Goal: Task Accomplishment & Management: Use online tool/utility

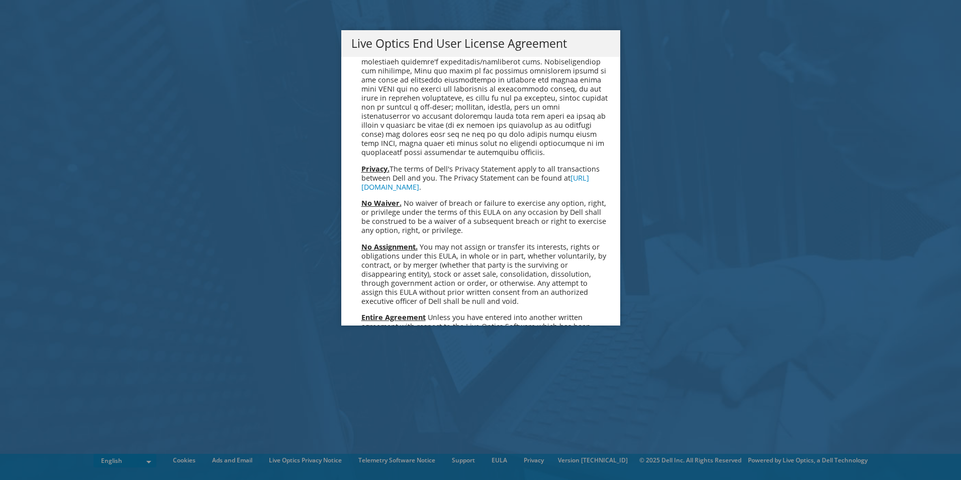
scroll to position [3801, 0]
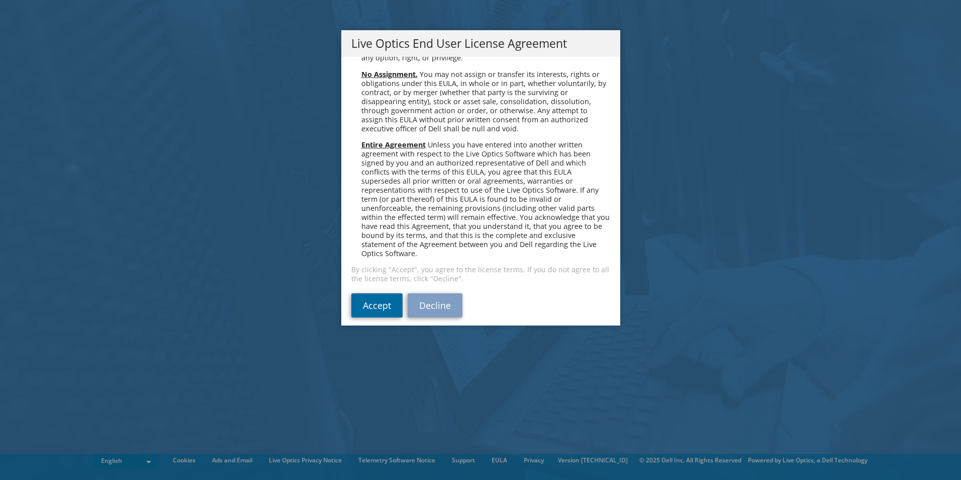
click at [378, 296] on link "Accept" at bounding box center [376, 305] width 51 height 24
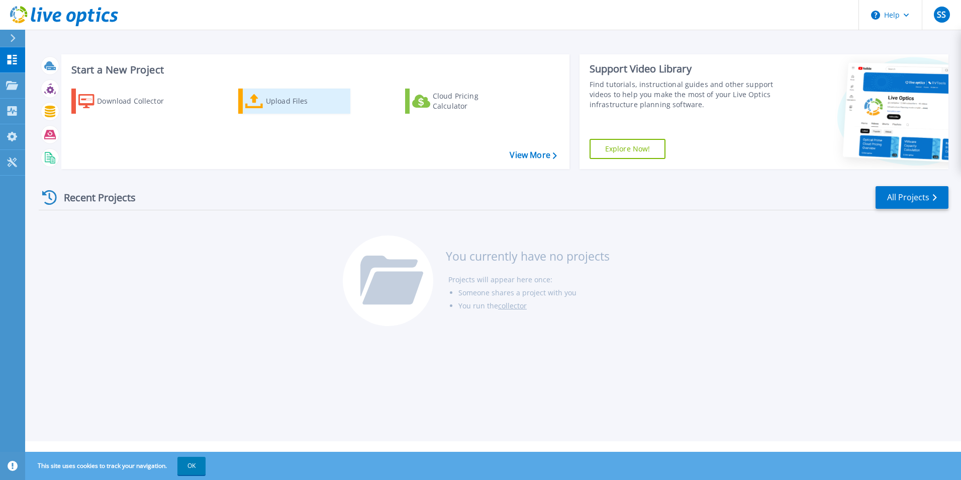
click at [275, 102] on div "Upload Files" at bounding box center [306, 101] width 80 height 20
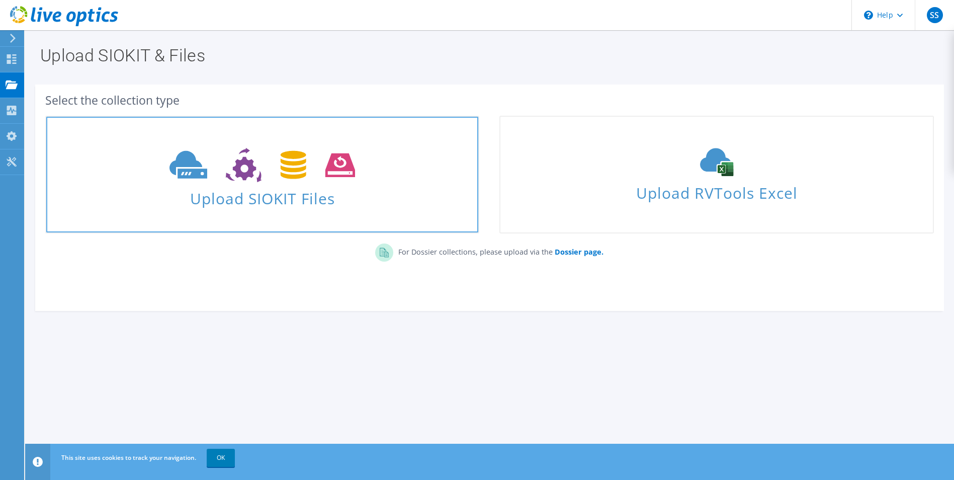
click at [273, 186] on span "Upload SIOKIT Files" at bounding box center [262, 195] width 432 height 22
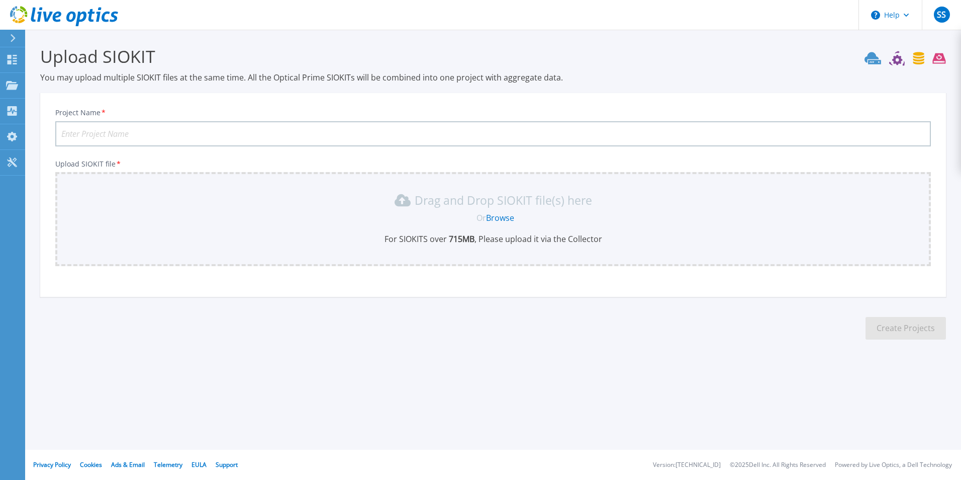
click at [394, 133] on input "Project Name *" at bounding box center [493, 133] width 876 height 25
click at [305, 124] on input "Project Name *" at bounding box center [493, 133] width 876 height 25
type input "Sagility"
click at [506, 213] on link "Browse" at bounding box center [500, 217] width 28 height 11
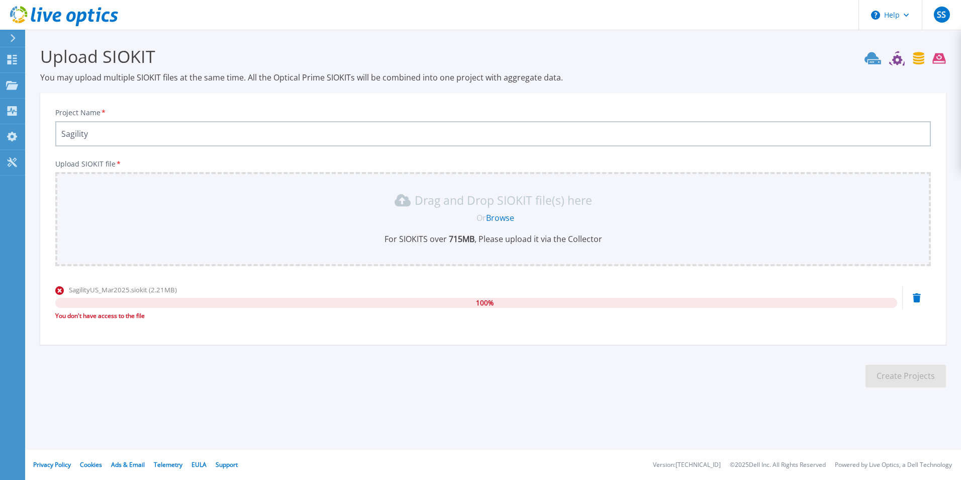
click at [116, 313] on div "You don't have access to the file" at bounding box center [476, 316] width 842 height 10
click at [147, 292] on span "SagilityUS_Mar2025.siokit (2.21MB)" at bounding box center [123, 289] width 108 height 9
click at [497, 218] on link "Browse" at bounding box center [500, 217] width 28 height 11
drag, startPoint x: 151, startPoint y: 315, endPoint x: 56, endPoint y: 315, distance: 94.5
click at [56, 315] on div "You don't have access to the file" at bounding box center [476, 316] width 842 height 10
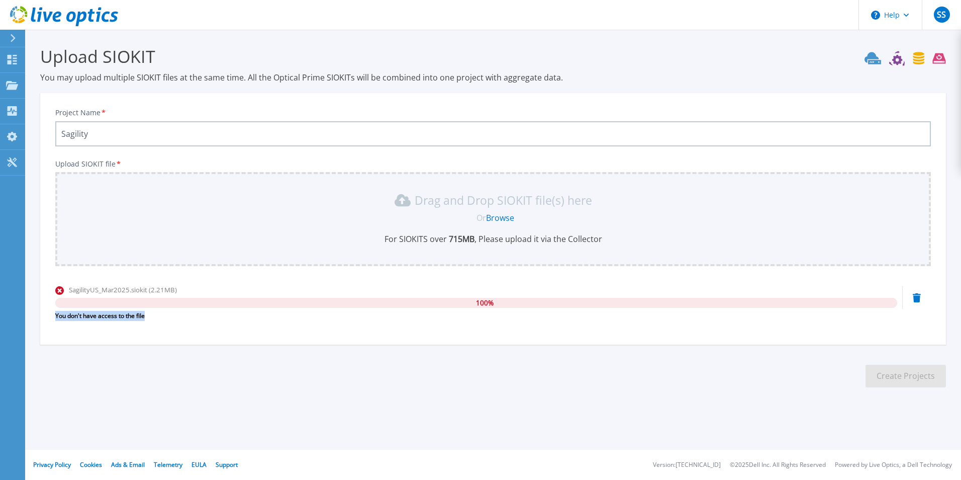
drag, startPoint x: 56, startPoint y: 315, endPoint x: 62, endPoint y: 314, distance: 6.2
copy div "You don't have access to the file"
click at [505, 217] on link "Browse" at bounding box center [500, 217] width 28 height 11
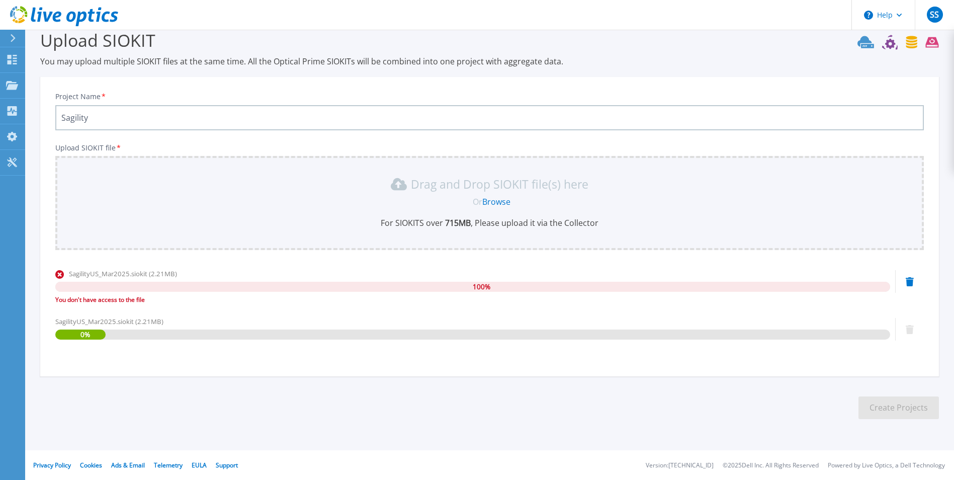
scroll to position [17, 0]
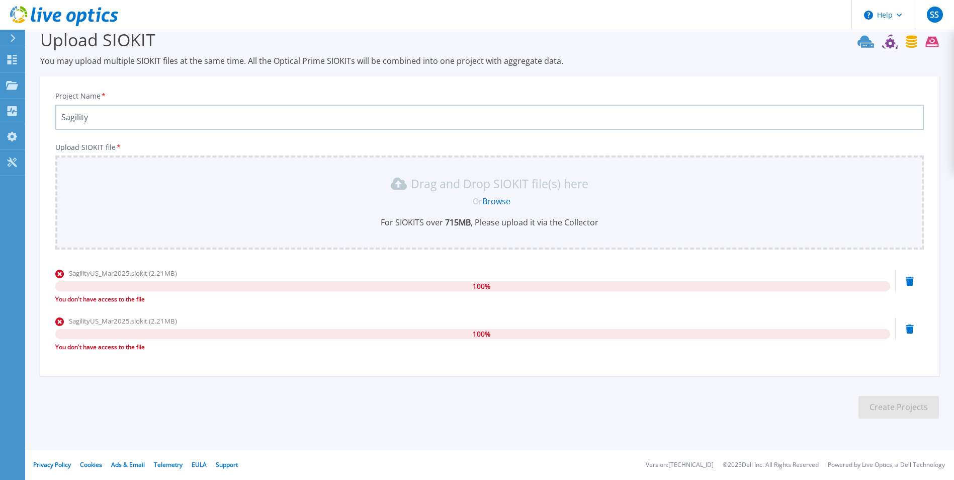
click at [907, 284] on icon at bounding box center [909, 280] width 8 height 9
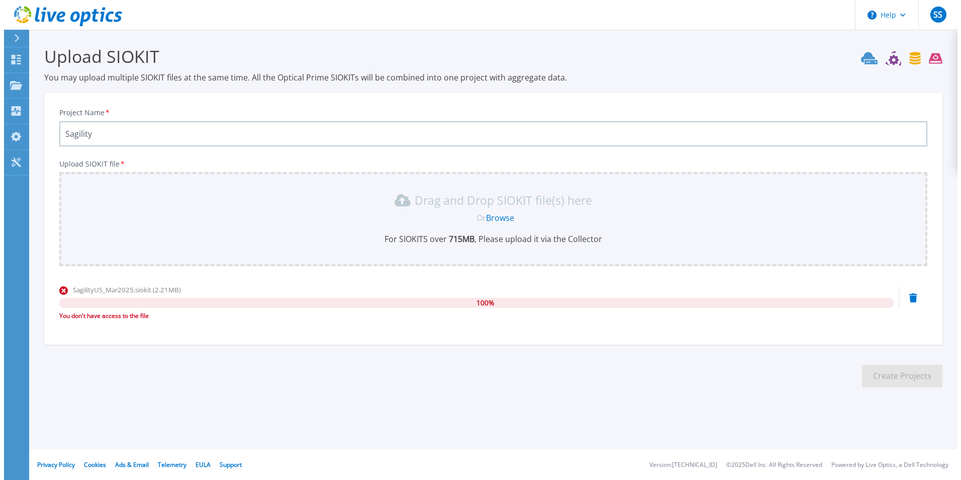
scroll to position [0, 0]
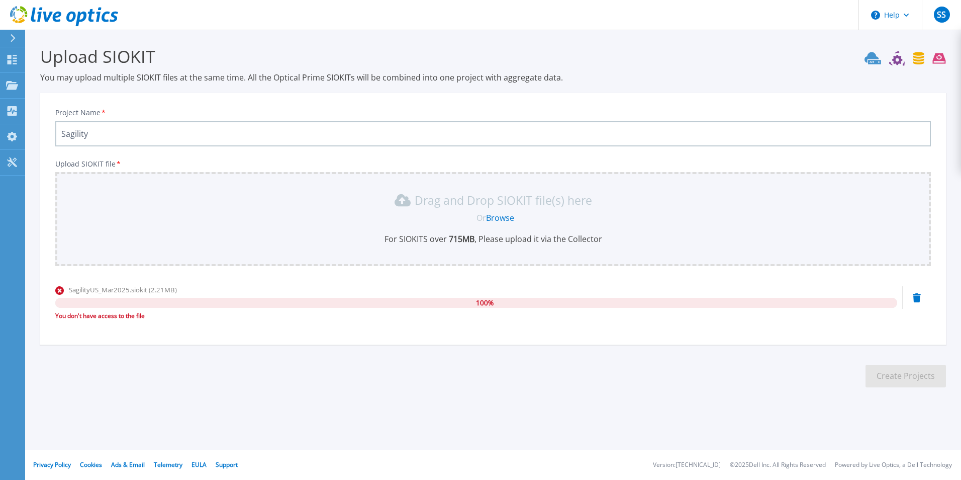
click at [920, 300] on icon at bounding box center [917, 297] width 8 height 9
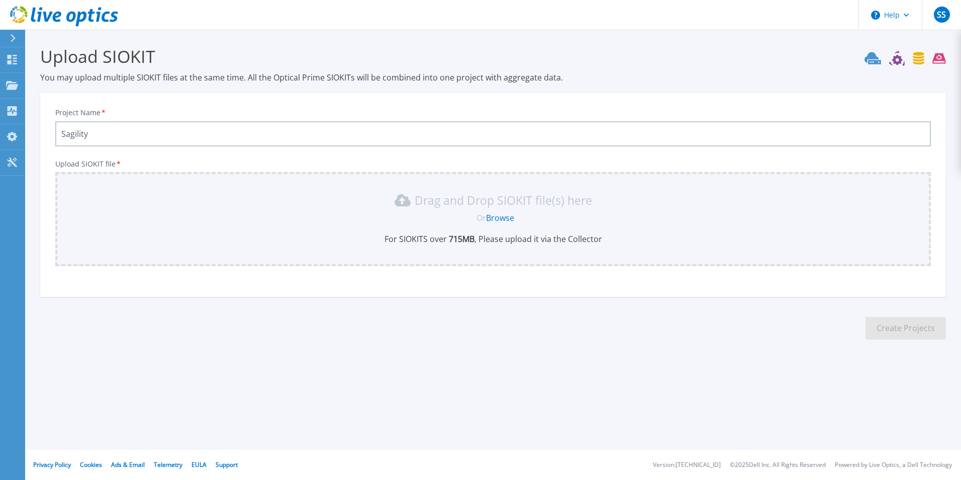
click at [504, 218] on link "Browse" at bounding box center [500, 217] width 28 height 11
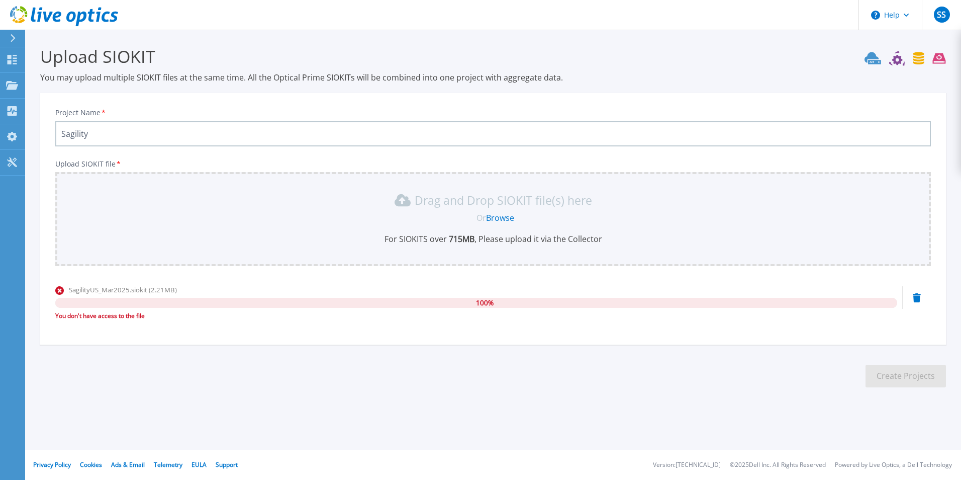
click at [916, 299] on icon at bounding box center [917, 297] width 8 height 9
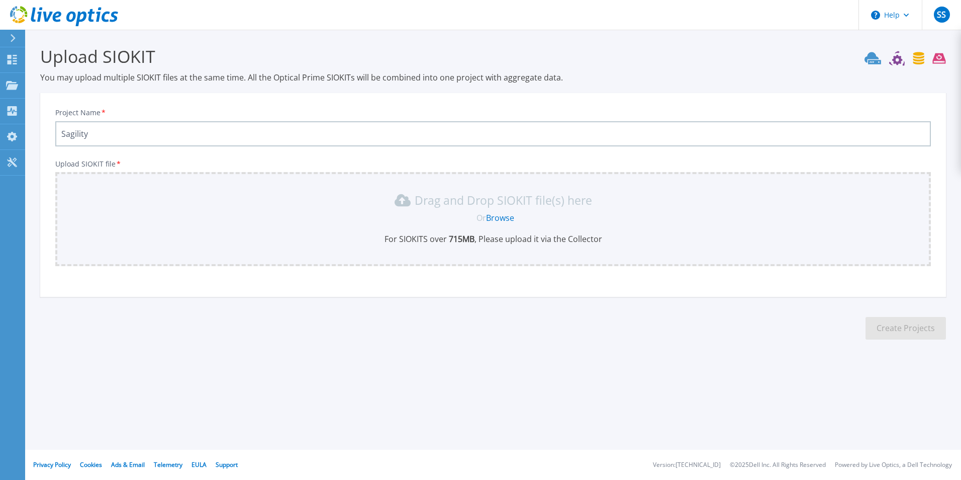
click at [16, 38] on icon at bounding box center [13, 38] width 6 height 8
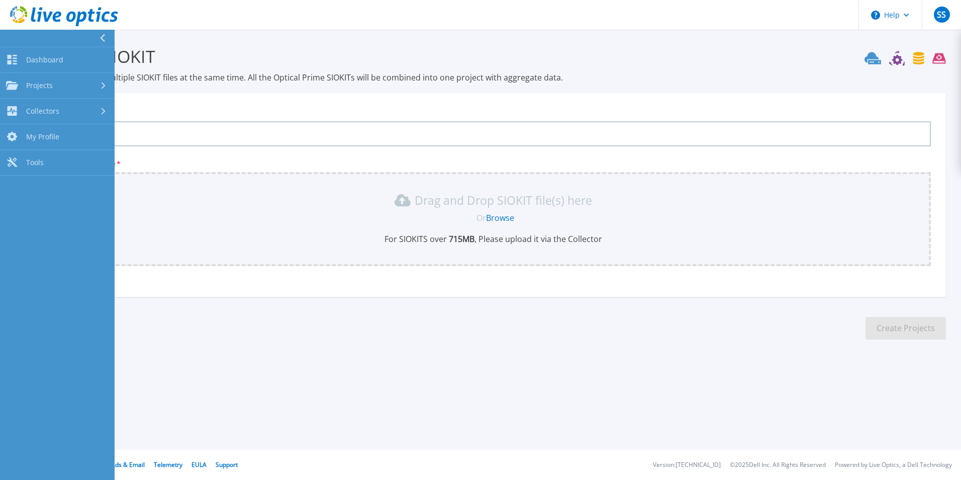
drag, startPoint x: 723, startPoint y: 72, endPoint x: 810, endPoint y: 71, distance: 86.5
click at [726, 72] on p "You may upload multiple SIOKIT files at the same time. All the Optical Prime SI…" at bounding box center [493, 77] width 906 height 11
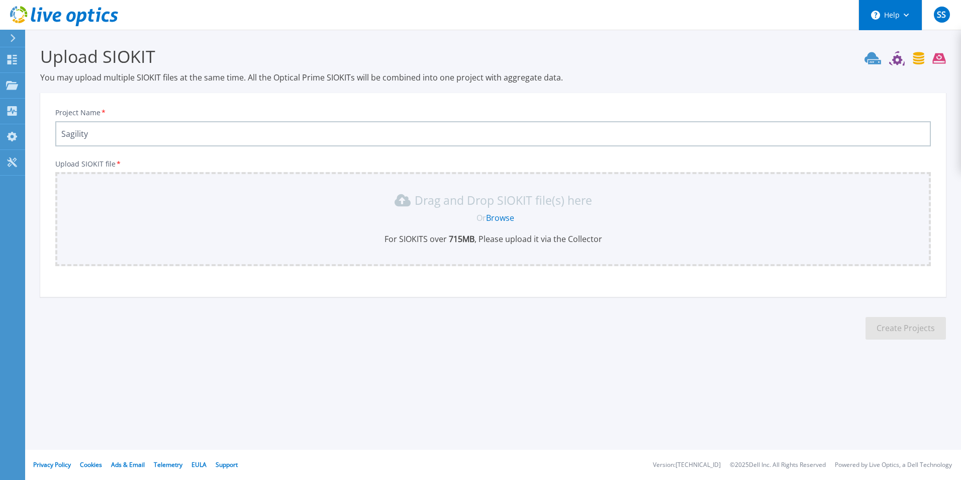
click at [894, 15] on button "Help" at bounding box center [890, 15] width 63 height 30
click at [734, 74] on p "You may upload multiple SIOKIT files at the same time. All the Optical Prime SI…" at bounding box center [493, 77] width 906 height 11
click at [498, 214] on link "Browse" at bounding box center [500, 217] width 28 height 11
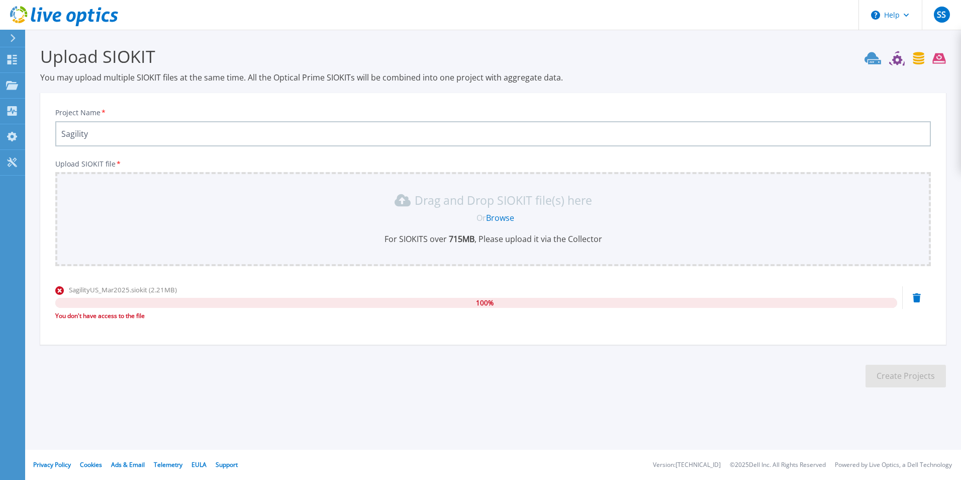
click at [900, 59] on icon at bounding box center [897, 60] width 10 height 10
click at [880, 91] on section "Upload SIOKIT You may upload multiple SIOKIT files at the same time. All the Op…" at bounding box center [493, 220] width 936 height 380
click at [898, 64] on icon at bounding box center [897, 60] width 10 height 10
click at [9, 159] on icon at bounding box center [12, 162] width 12 height 10
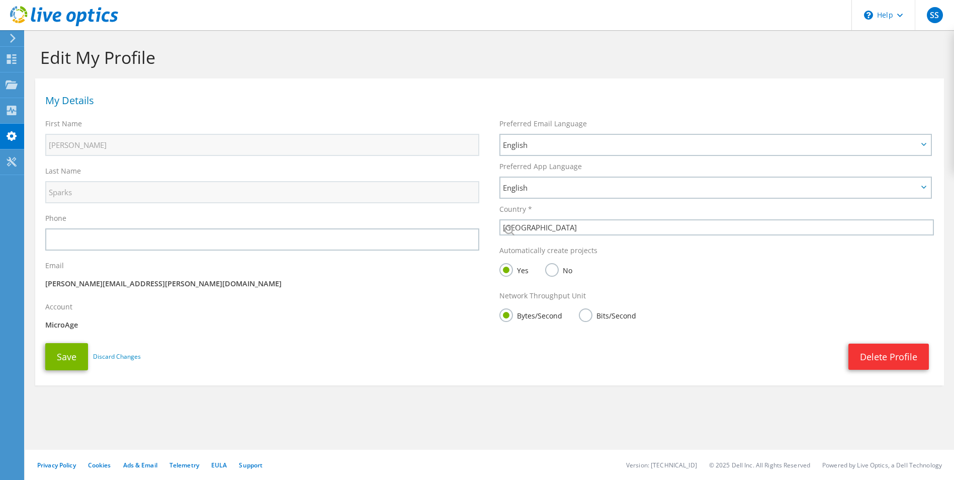
select select "224"
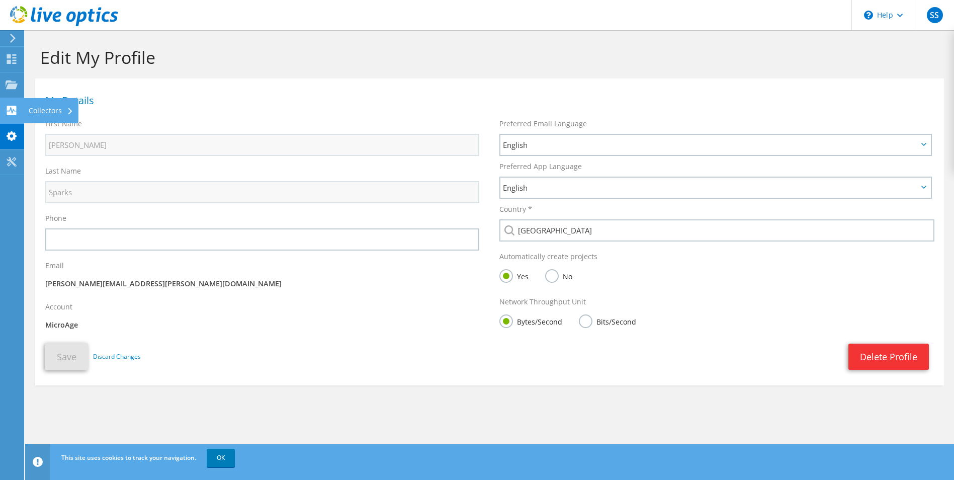
click at [15, 112] on use at bounding box center [12, 111] width 10 height 10
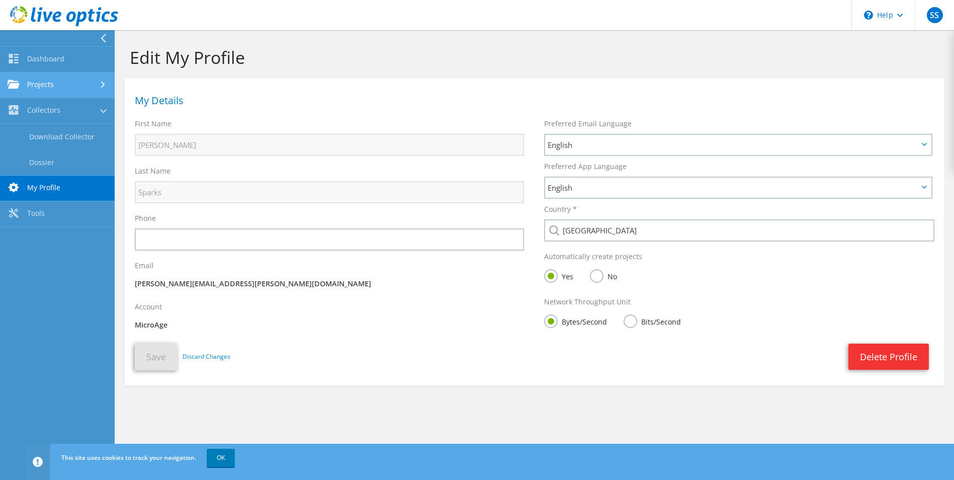
click at [53, 90] on link "Projects" at bounding box center [57, 85] width 115 height 26
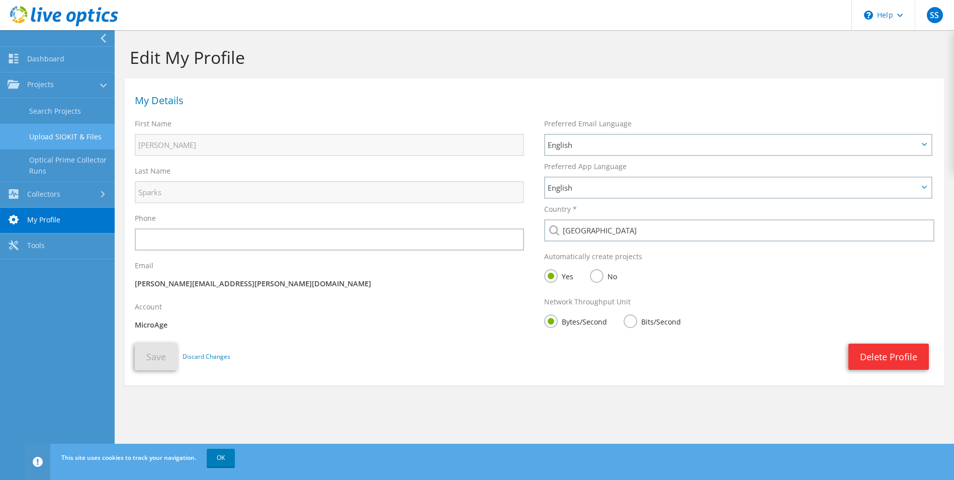
click at [65, 132] on link "Upload SIOKIT & Files" at bounding box center [57, 137] width 115 height 26
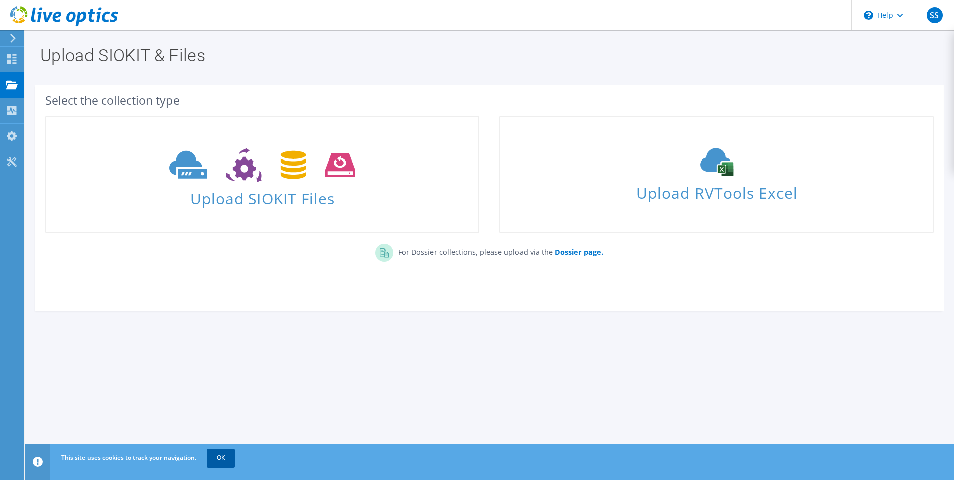
click at [214, 465] on link "OK" at bounding box center [221, 457] width 28 height 18
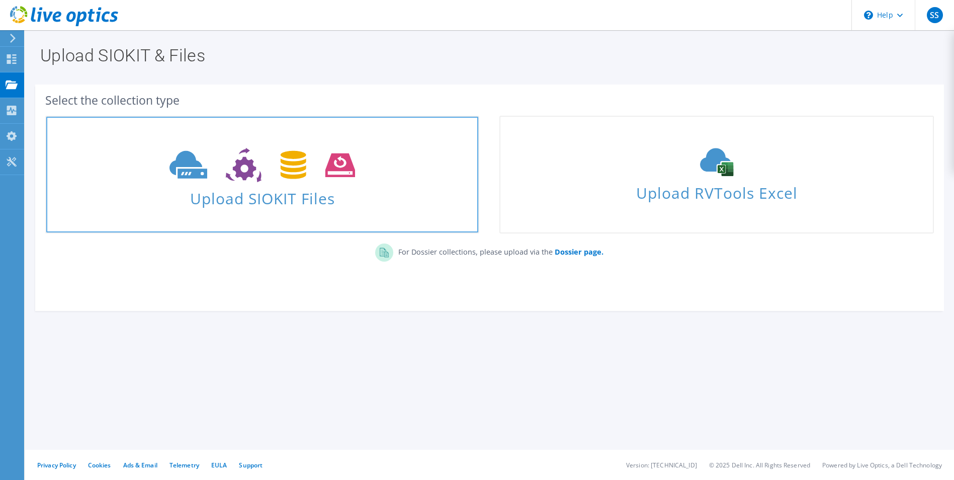
click at [294, 175] on use at bounding box center [261, 165] width 185 height 35
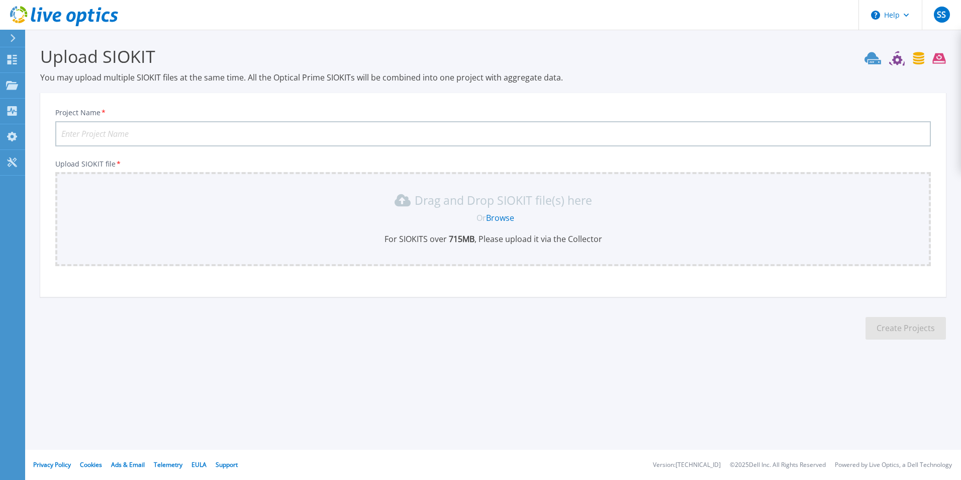
click at [498, 218] on link "Browse" at bounding box center [500, 217] width 28 height 11
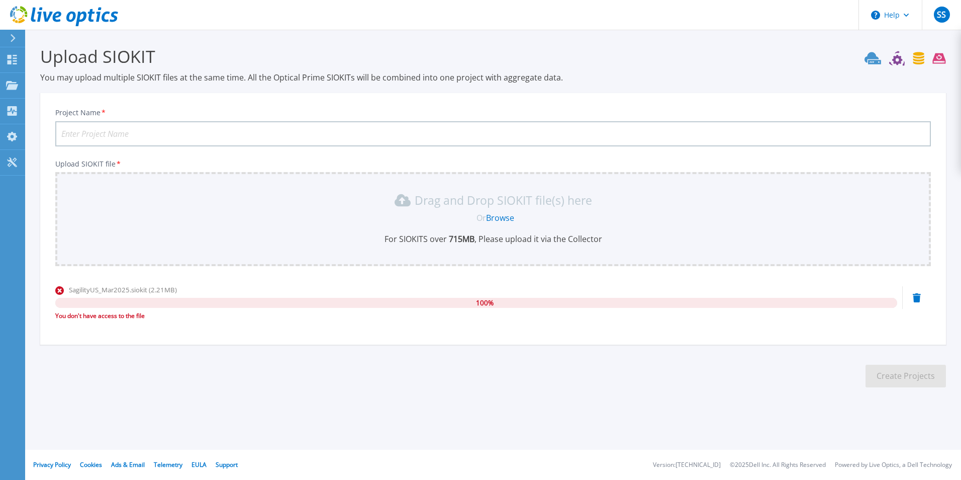
click at [180, 136] on input "Project Name *" at bounding box center [493, 133] width 876 height 25
type input "Test"
click at [918, 298] on icon at bounding box center [917, 297] width 8 height 9
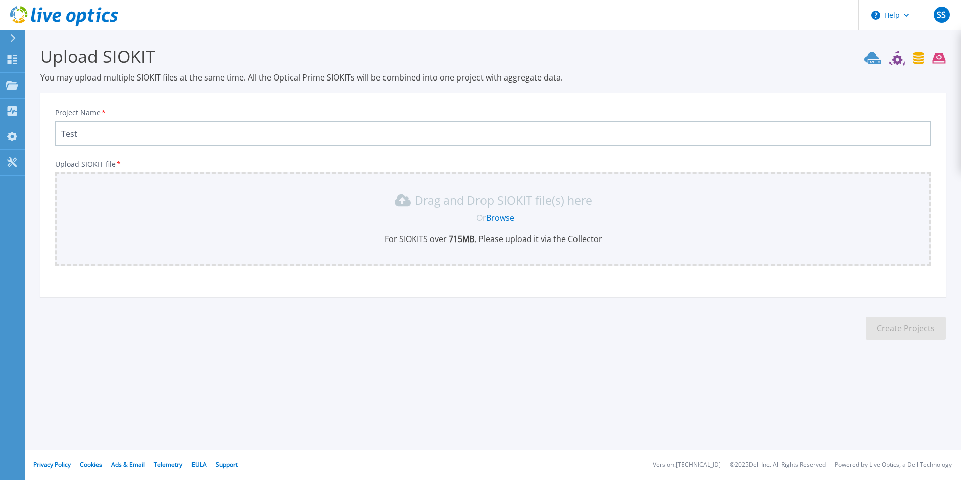
click at [504, 218] on link "Browse" at bounding box center [500, 217] width 28 height 11
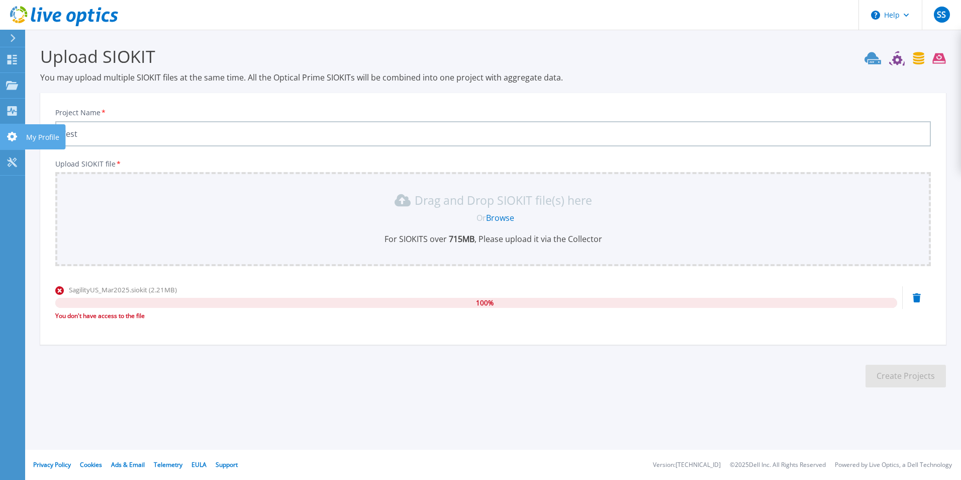
click at [10, 139] on icon at bounding box center [12, 137] width 10 height 10
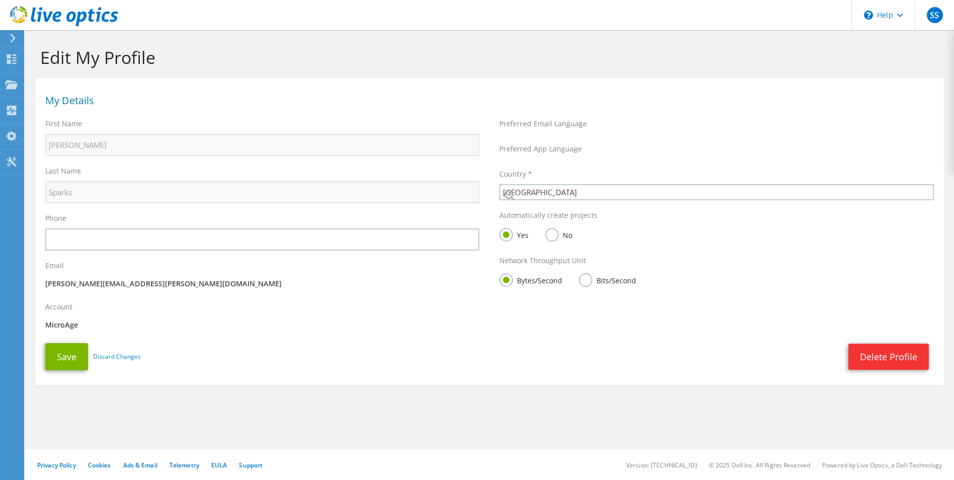
select select "224"
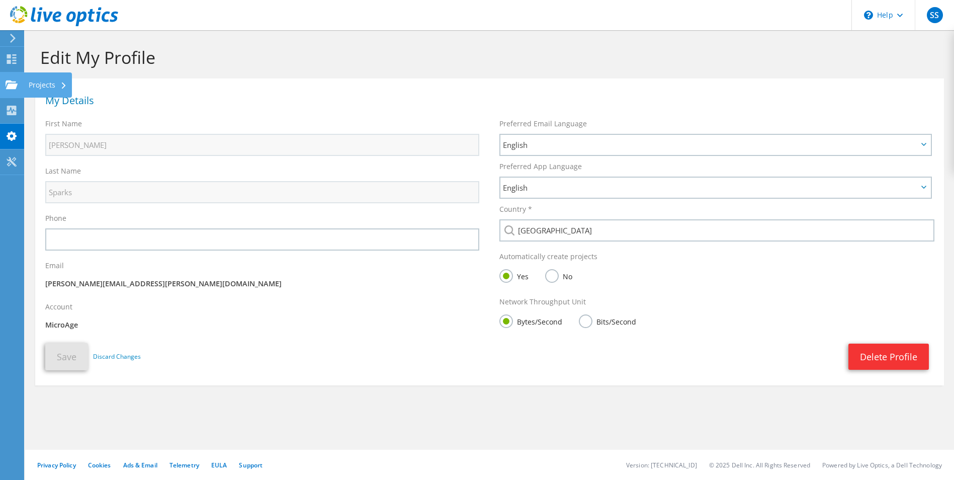
click at [31, 86] on div "Projects" at bounding box center [48, 84] width 48 height 25
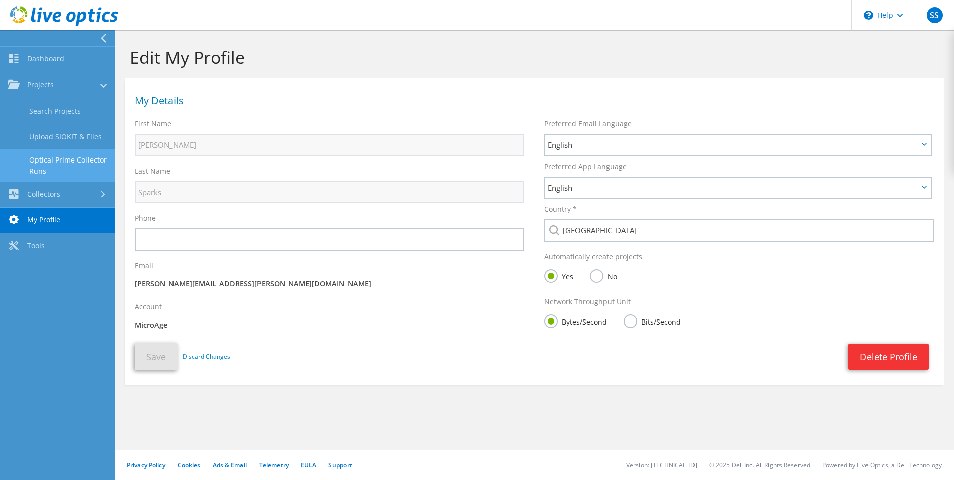
click at [72, 156] on link "Optical Prime Collector Runs" at bounding box center [57, 165] width 115 height 32
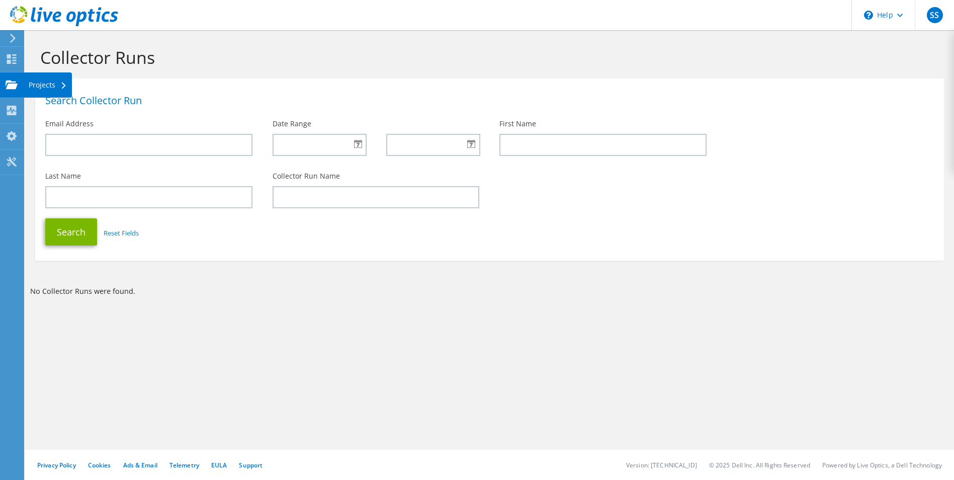
click at [14, 89] on div at bounding box center [12, 85] width 12 height 11
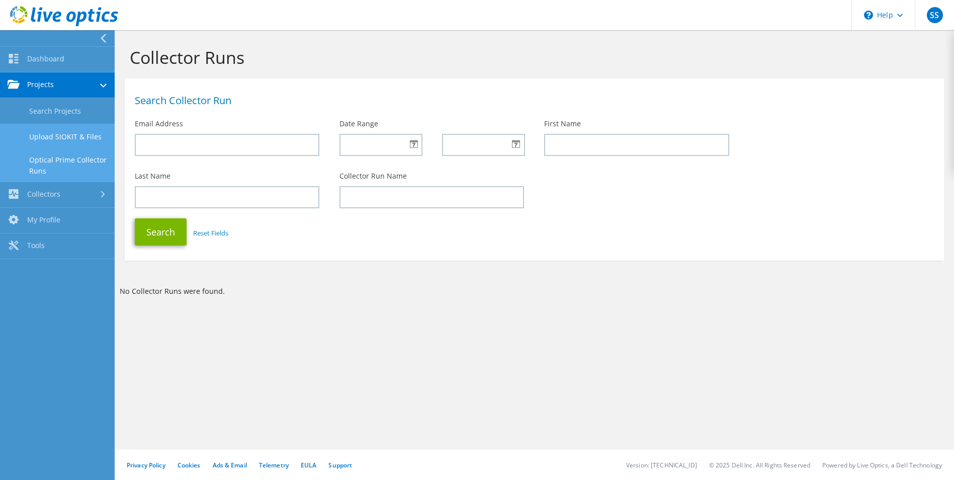
click at [66, 135] on link "Upload SIOKIT & Files" at bounding box center [57, 137] width 115 height 26
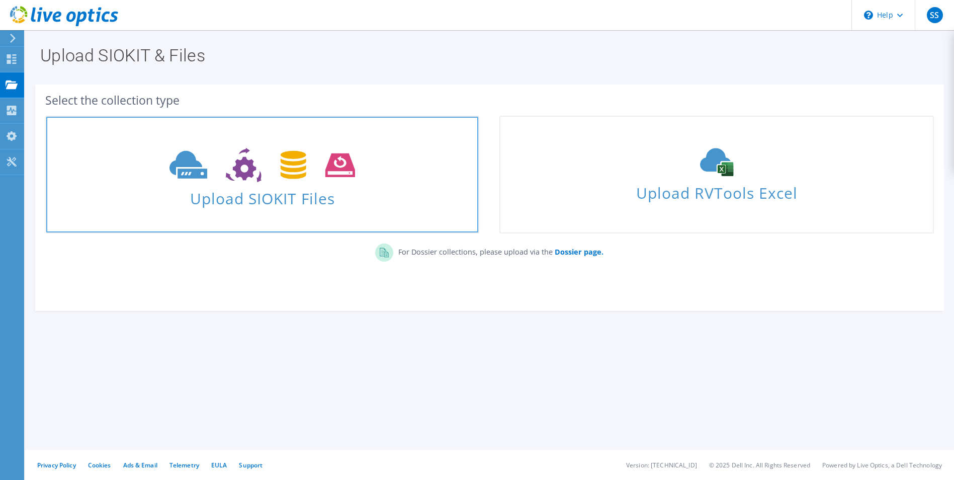
click at [309, 172] on icon at bounding box center [261, 165] width 185 height 35
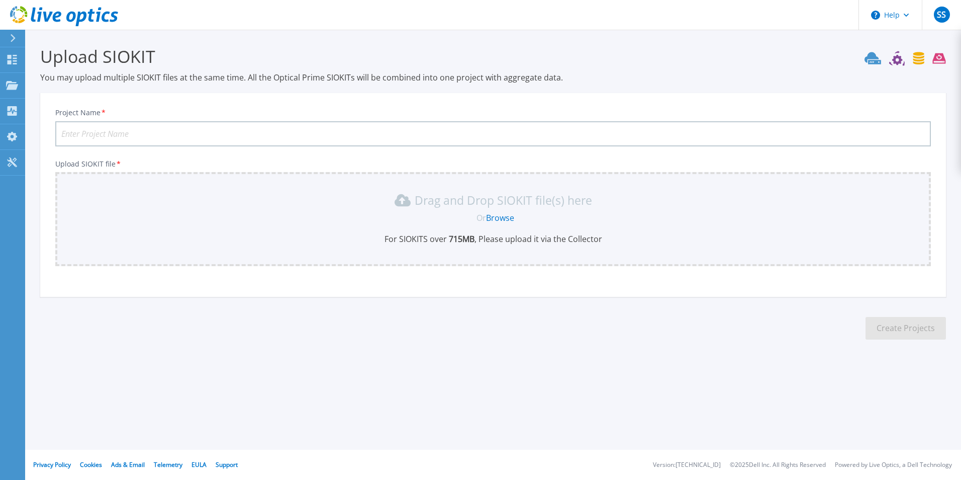
click at [509, 220] on link "Browse" at bounding box center [500, 217] width 28 height 11
